Goal: Task Accomplishment & Management: Manage account settings

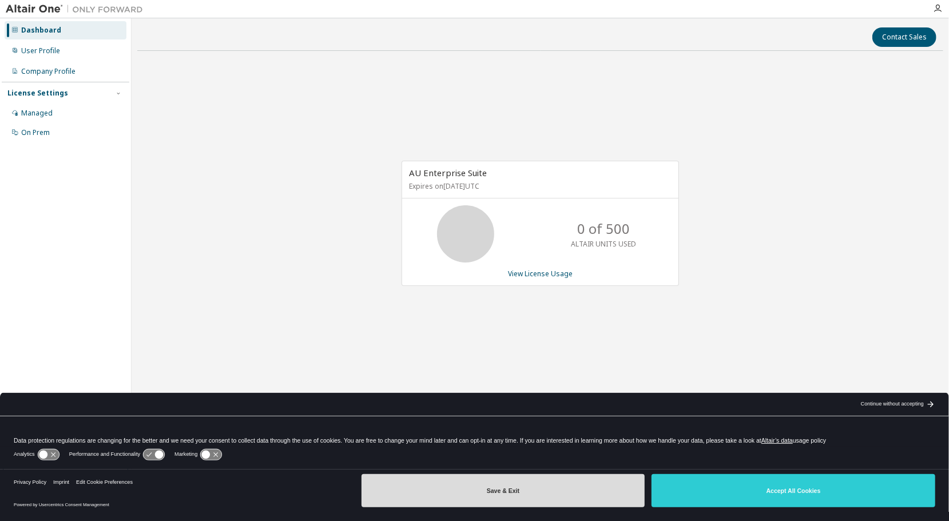
click at [591, 487] on button "Save & Exit" at bounding box center [504, 490] width 284 height 33
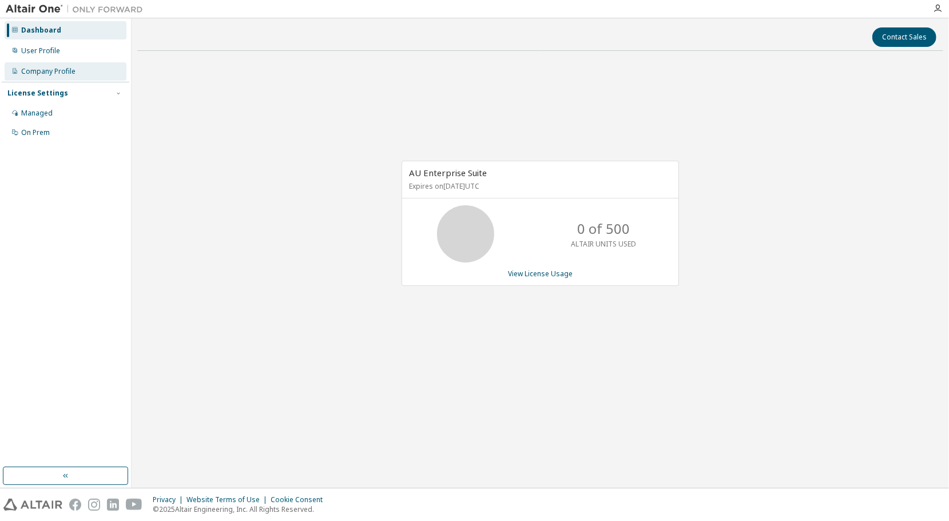
click at [72, 71] on div "Company Profile" at bounding box center [48, 71] width 54 height 9
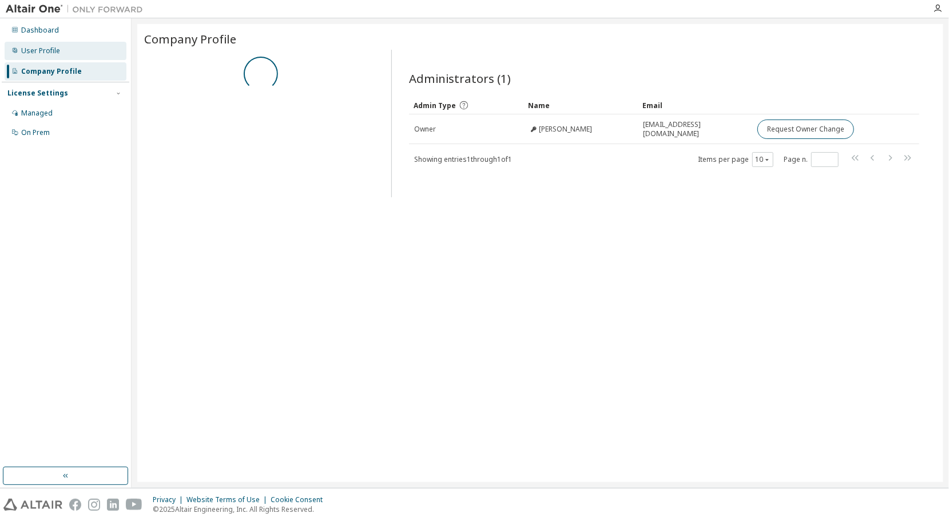
click at [102, 57] on div "User Profile" at bounding box center [66, 51] width 122 height 18
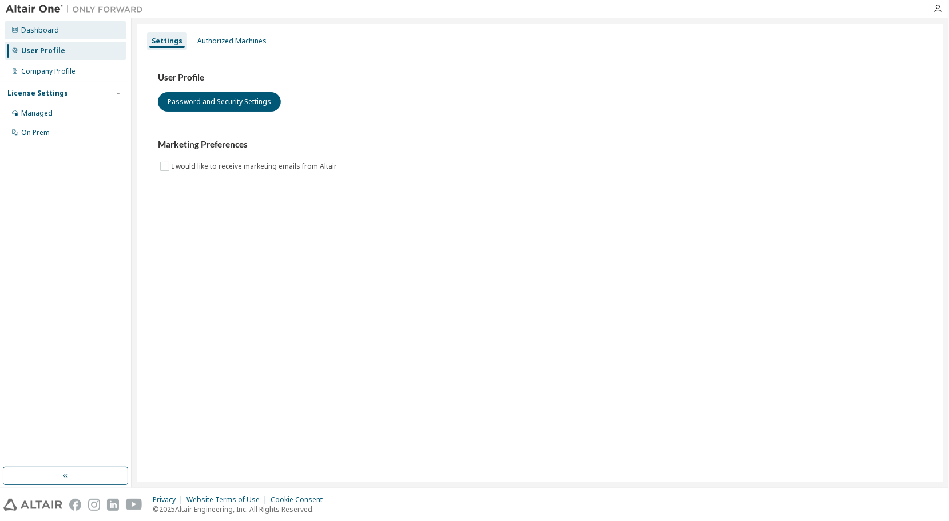
click at [96, 35] on div "Dashboard" at bounding box center [66, 30] width 122 height 18
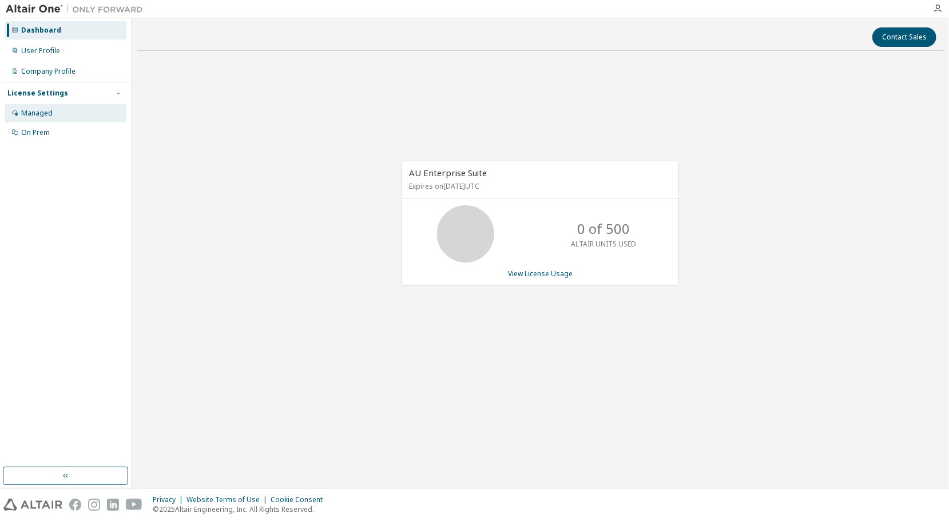
click at [87, 108] on div "Managed" at bounding box center [66, 113] width 122 height 18
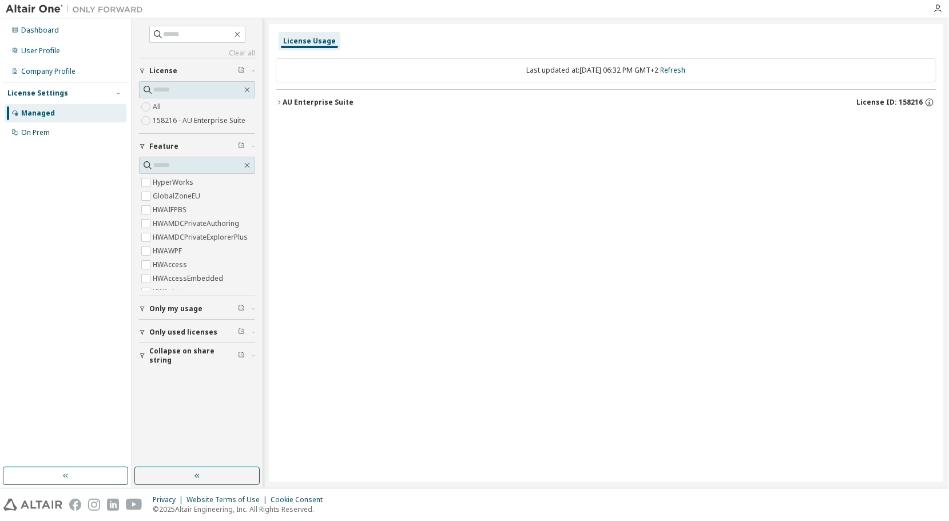
click at [319, 103] on div "AU Enterprise Suite" at bounding box center [318, 102] width 71 height 9
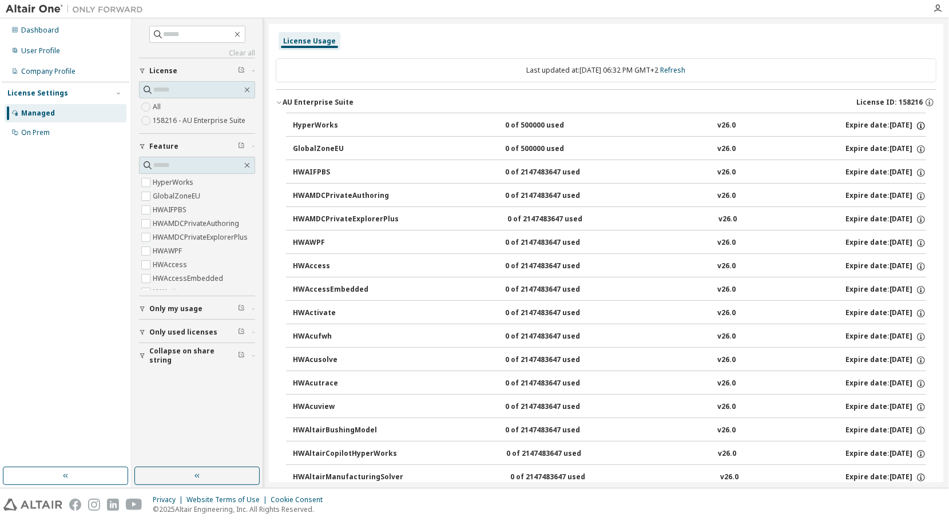
click at [917, 126] on icon "button" at bounding box center [921, 126] width 10 height 10
click at [333, 119] on button "HyperWorks 0 of 500000 used v26.0 Expire date: 2026-10-01" at bounding box center [610, 125] width 634 height 25
click at [311, 122] on div "HyperWorks" at bounding box center [344, 126] width 103 height 10
click at [179, 180] on label "HyperWorks" at bounding box center [174, 183] width 43 height 14
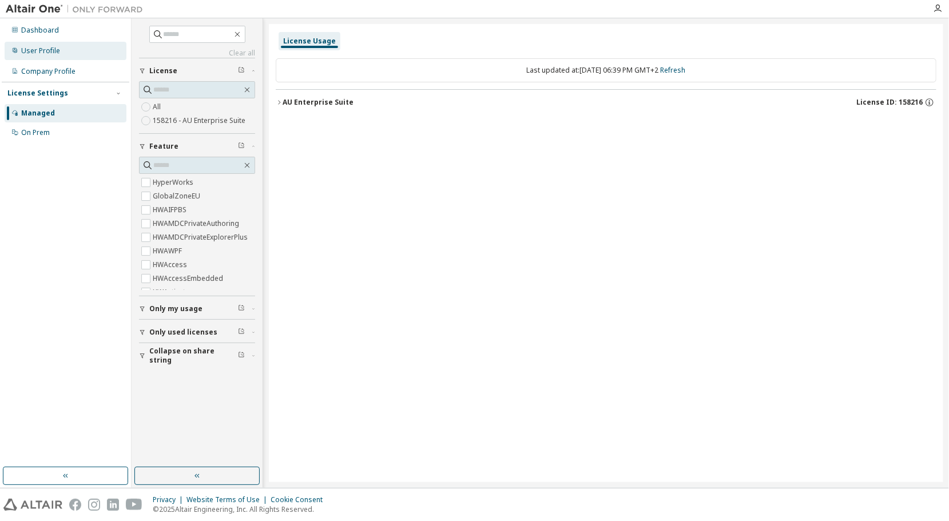
click at [61, 50] on div "User Profile" at bounding box center [66, 51] width 122 height 18
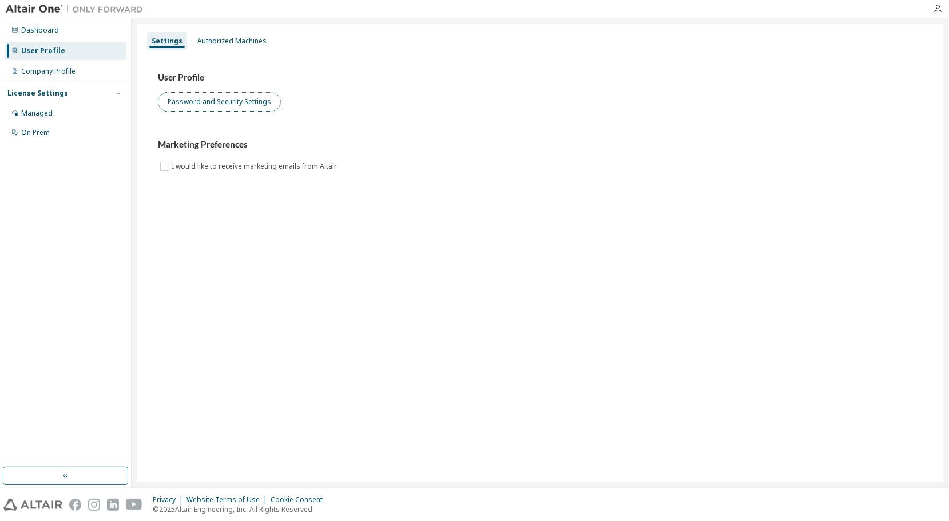
click at [242, 107] on button "Password and Security Settings" at bounding box center [219, 101] width 123 height 19
click at [238, 46] on div "Authorized Machines" at bounding box center [232, 41] width 78 height 18
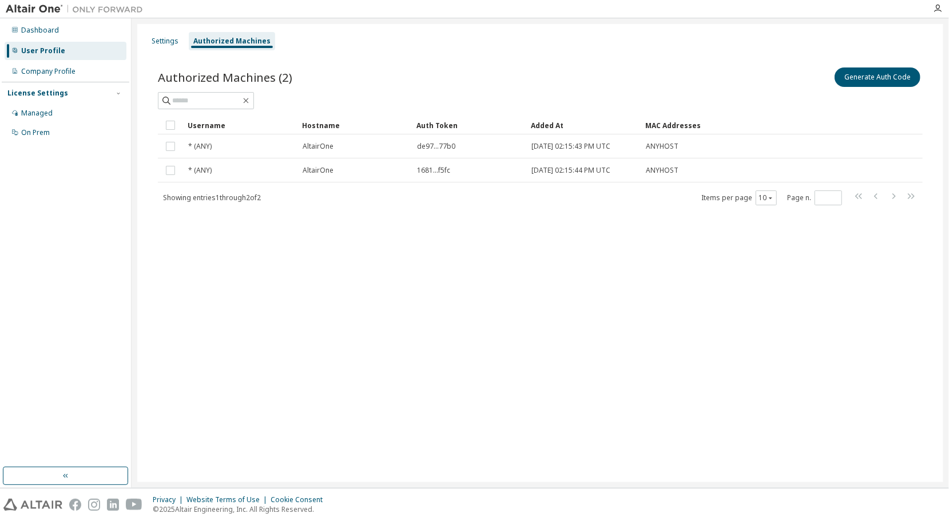
click at [445, 120] on div "Auth Token" at bounding box center [469, 125] width 105 height 18
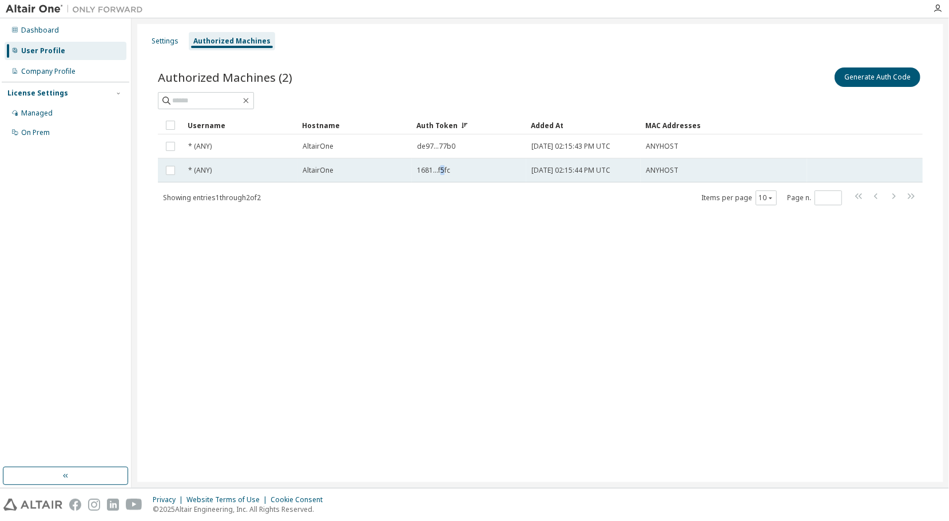
click at [440, 171] on td "1681...f5fc" at bounding box center [469, 171] width 114 height 24
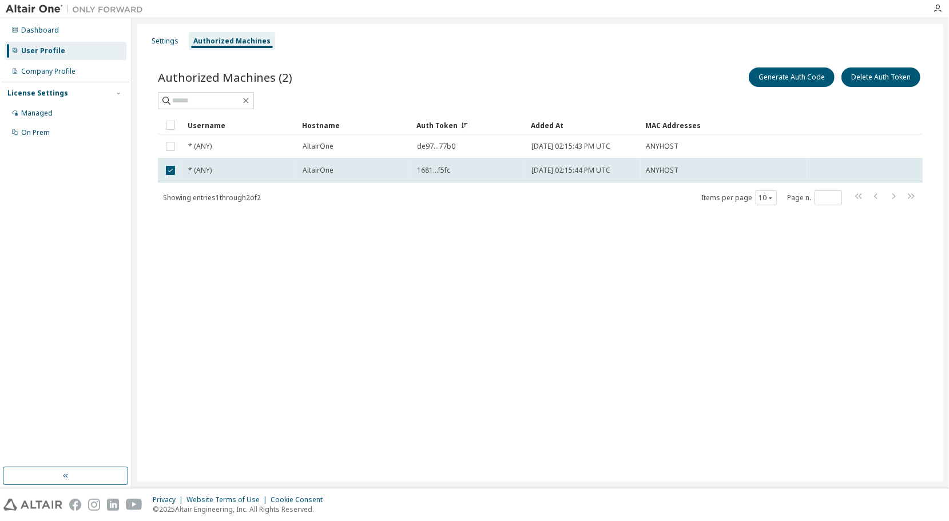
click at [440, 171] on span "1681...f5fc" at bounding box center [433, 170] width 33 height 9
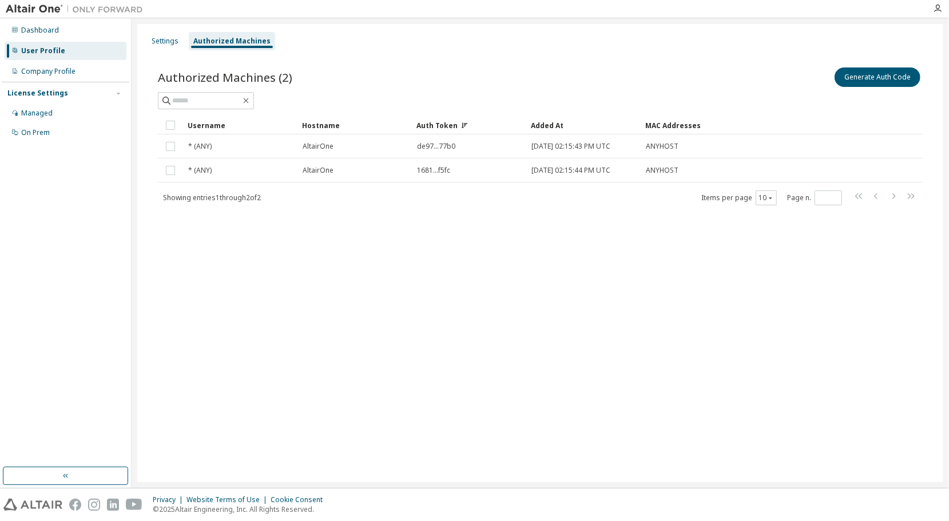
click at [440, 171] on span "1681...f5fc" at bounding box center [433, 170] width 33 height 9
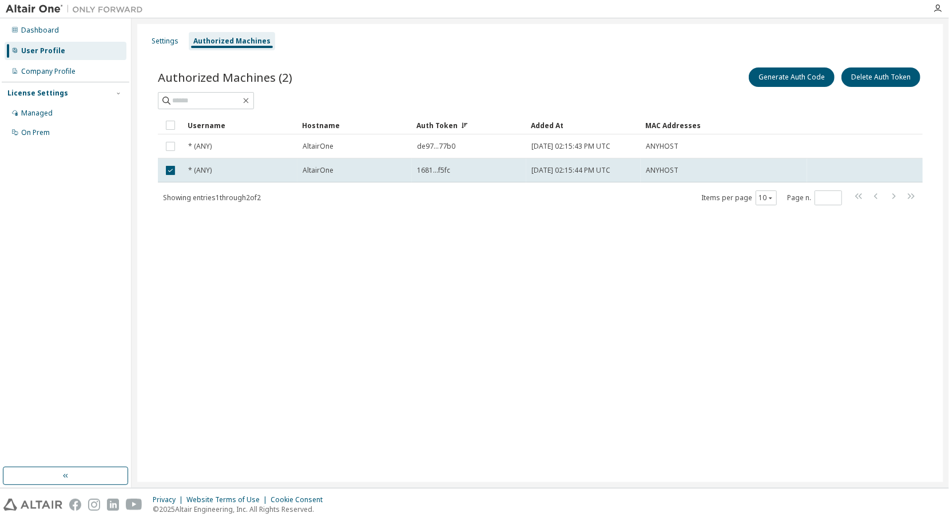
click at [440, 171] on span "1681...f5fc" at bounding box center [433, 170] width 33 height 9
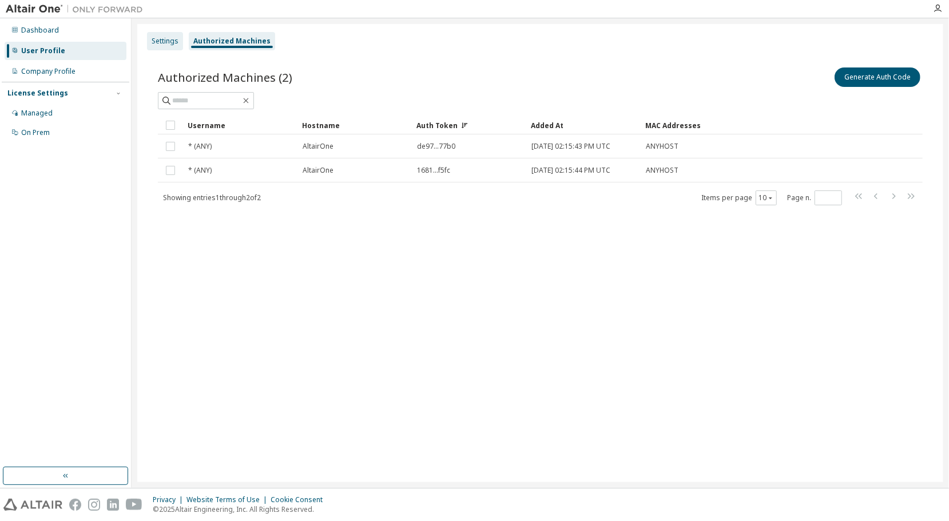
click at [165, 42] on div "Settings" at bounding box center [165, 41] width 27 height 9
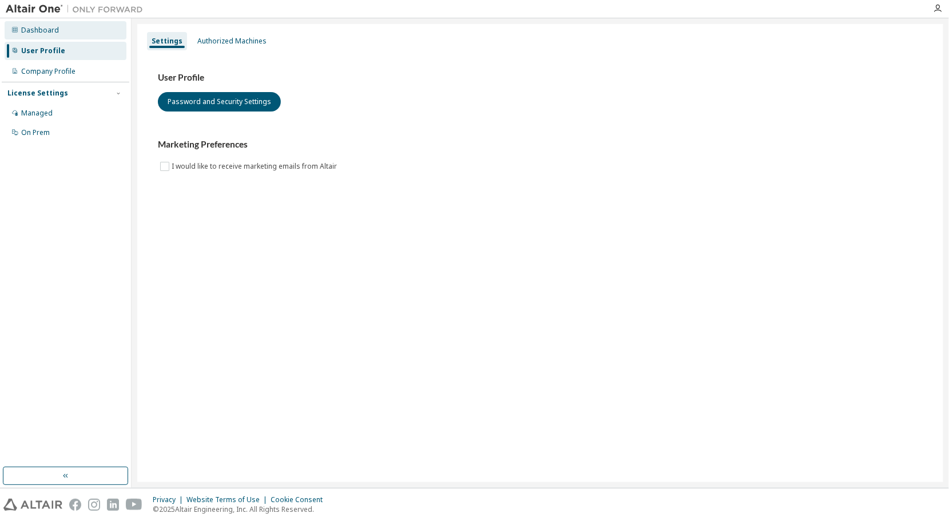
click at [87, 34] on div "Dashboard" at bounding box center [66, 30] width 122 height 18
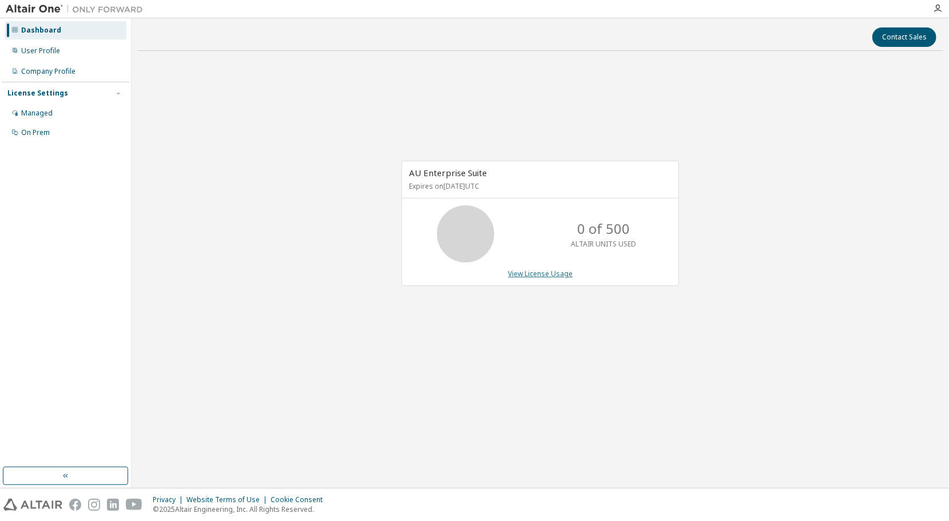
click at [568, 274] on link "View License Usage" at bounding box center [540, 274] width 65 height 10
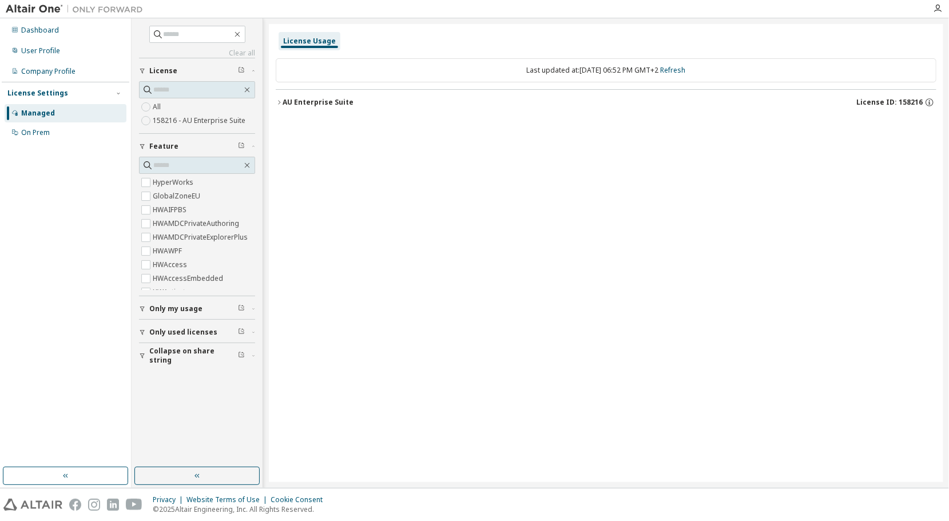
click at [199, 304] on span "Only my usage" at bounding box center [175, 308] width 53 height 9
click at [202, 361] on span "Only used licenses" at bounding box center [183, 365] width 68 height 9
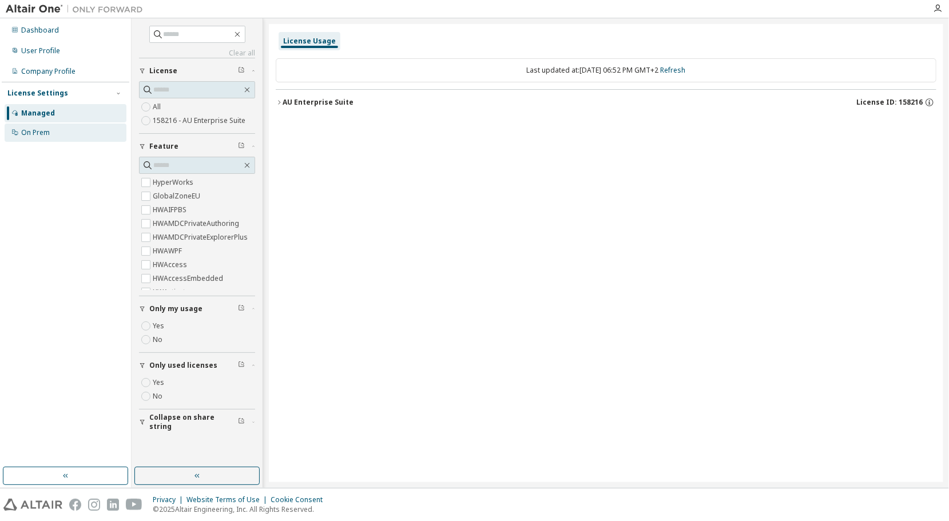
click at [98, 133] on div "On Prem" at bounding box center [66, 133] width 122 height 18
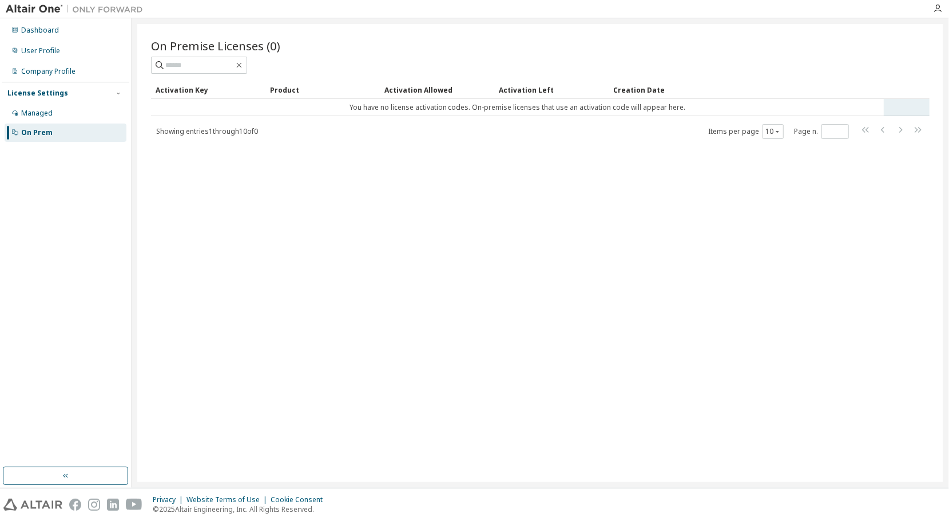
click at [218, 110] on td "You have no license activation codes. On-premise licenses that use an activatio…" at bounding box center [517, 107] width 733 height 17
drag, startPoint x: 218, startPoint y: 110, endPoint x: 219, endPoint y: 117, distance: 6.4
click at [219, 117] on div "Activation Key Product Activation Allowed Activation Left Creation Date You hav…" at bounding box center [540, 110] width 779 height 59
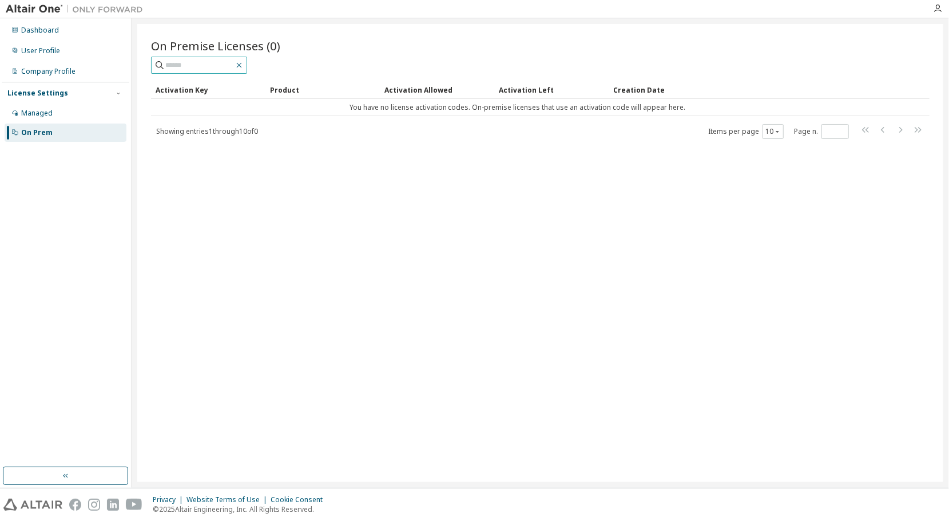
click at [244, 65] on icon "button" at bounding box center [239, 65] width 9 height 9
click at [60, 40] on div "Dashboard User Profile Company Profile License Settings Managed On Prem" at bounding box center [66, 81] width 128 height 123
click at [62, 46] on div "User Profile" at bounding box center [66, 51] width 122 height 18
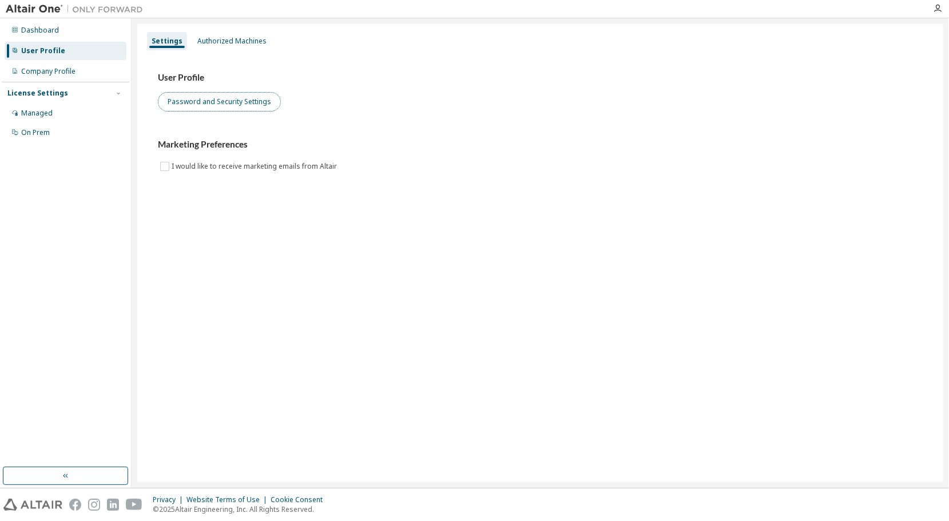
click at [162, 103] on button "Password and Security Settings" at bounding box center [219, 101] width 123 height 19
